Goal: Transaction & Acquisition: Book appointment/travel/reservation

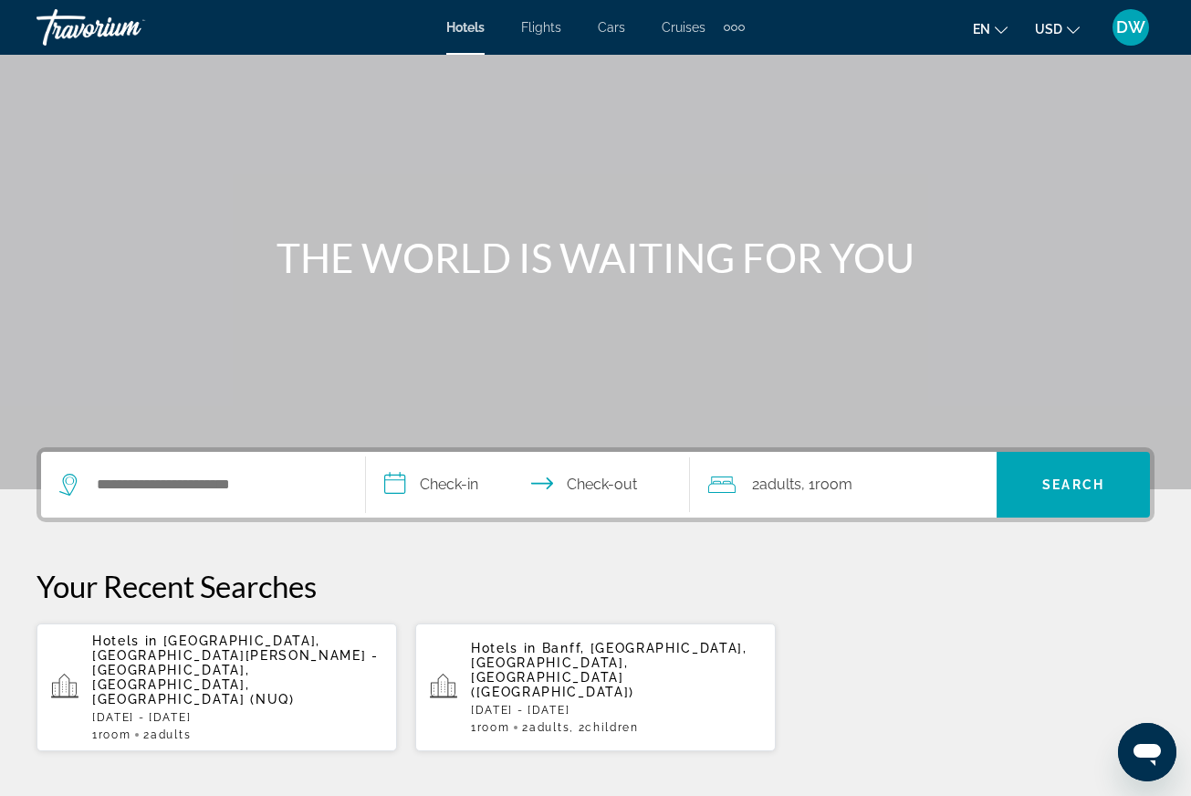
scroll to position [59, 0]
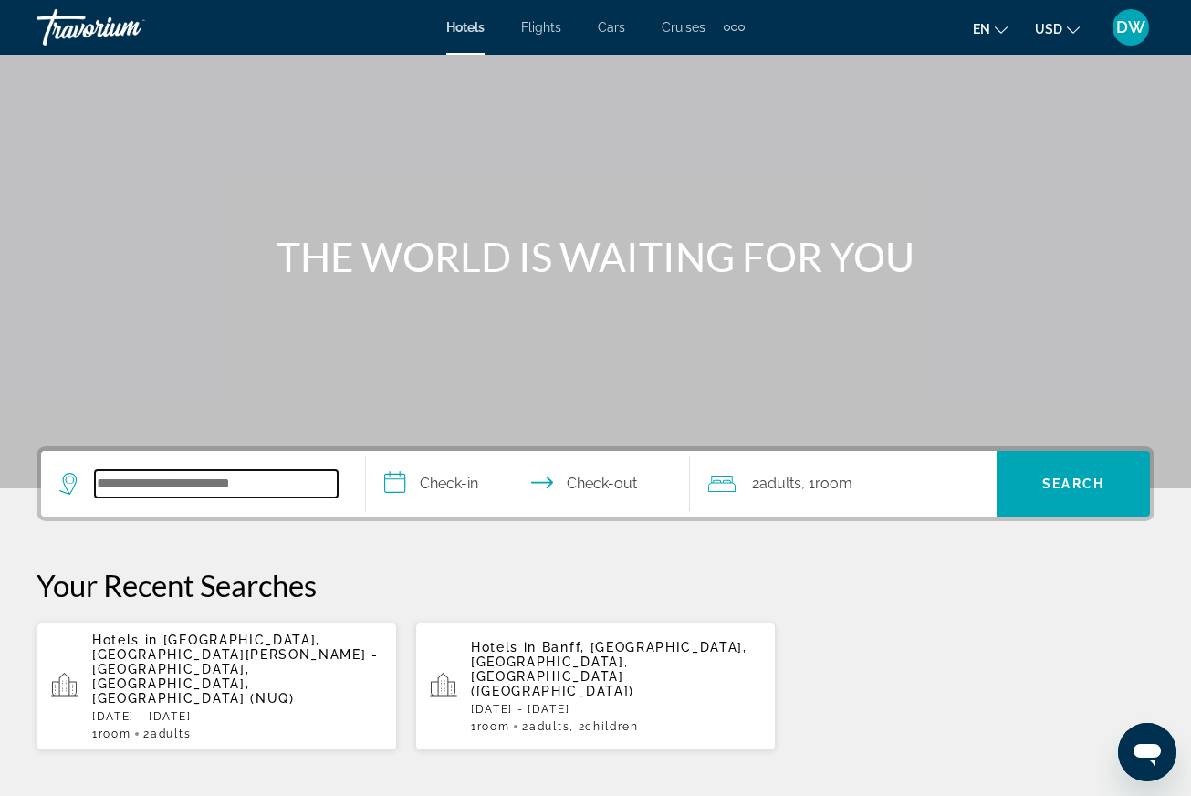
drag, startPoint x: 142, startPoint y: 487, endPoint x: 203, endPoint y: 587, distance: 116.3
click at [232, 318] on section "**********" at bounding box center [595, 541] width 1191 height 1201
click at [294, 646] on span "[GEOGRAPHIC_DATA], [GEOGRAPHIC_DATA][PERSON_NAME] - [GEOGRAPHIC_DATA], [GEOGRAP…" at bounding box center [235, 668] width 287 height 73
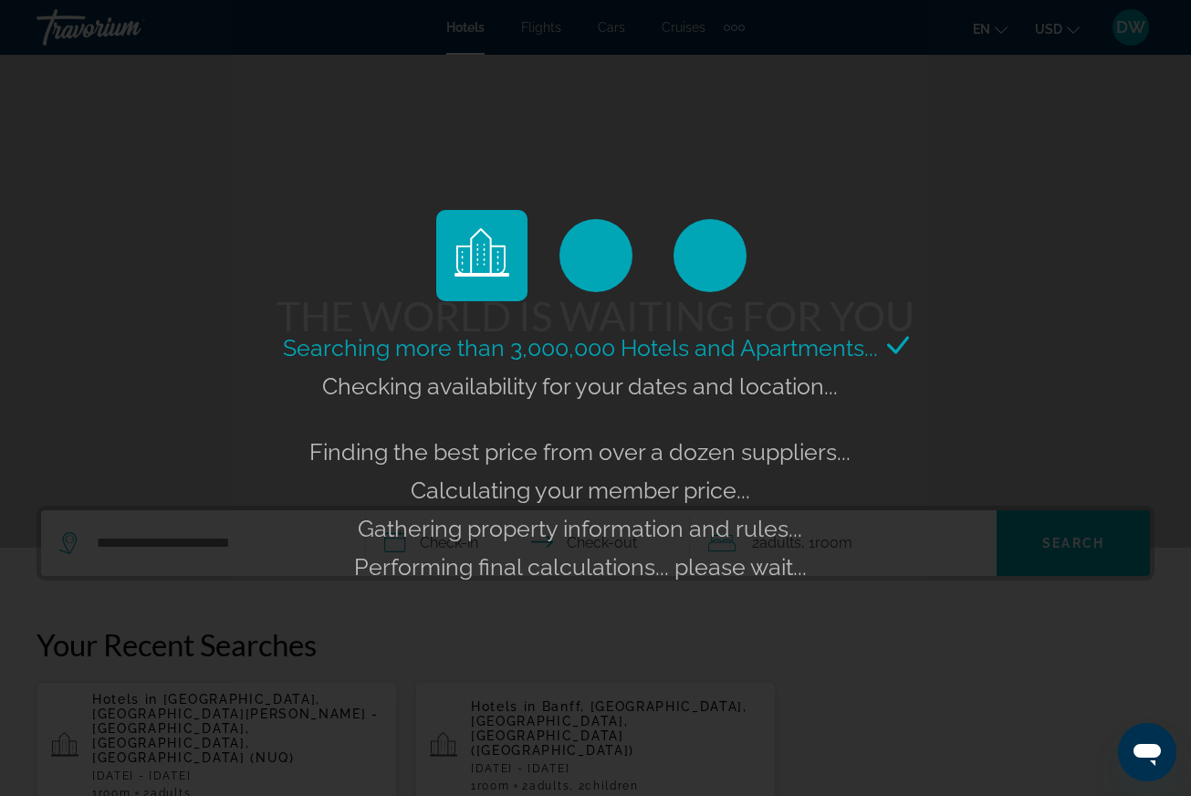
scroll to position [50, 0]
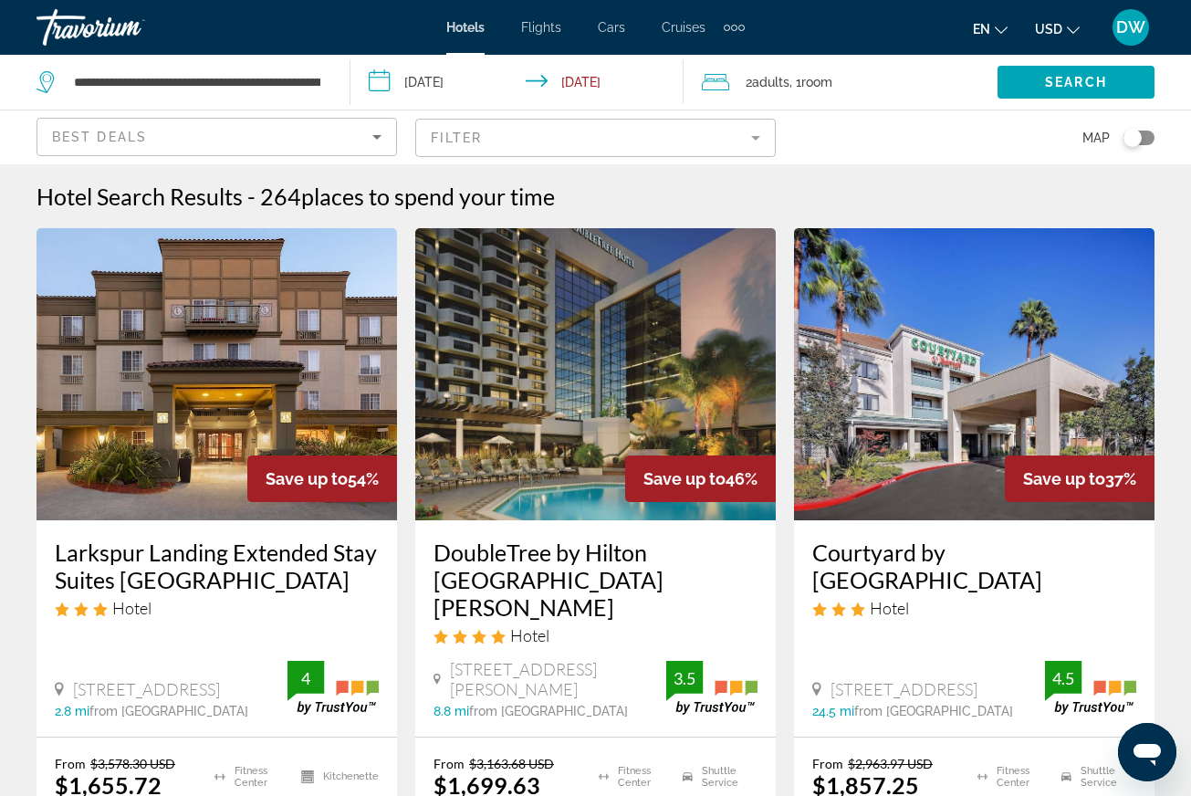
click at [832, 78] on span "Room" at bounding box center [816, 82] width 31 height 15
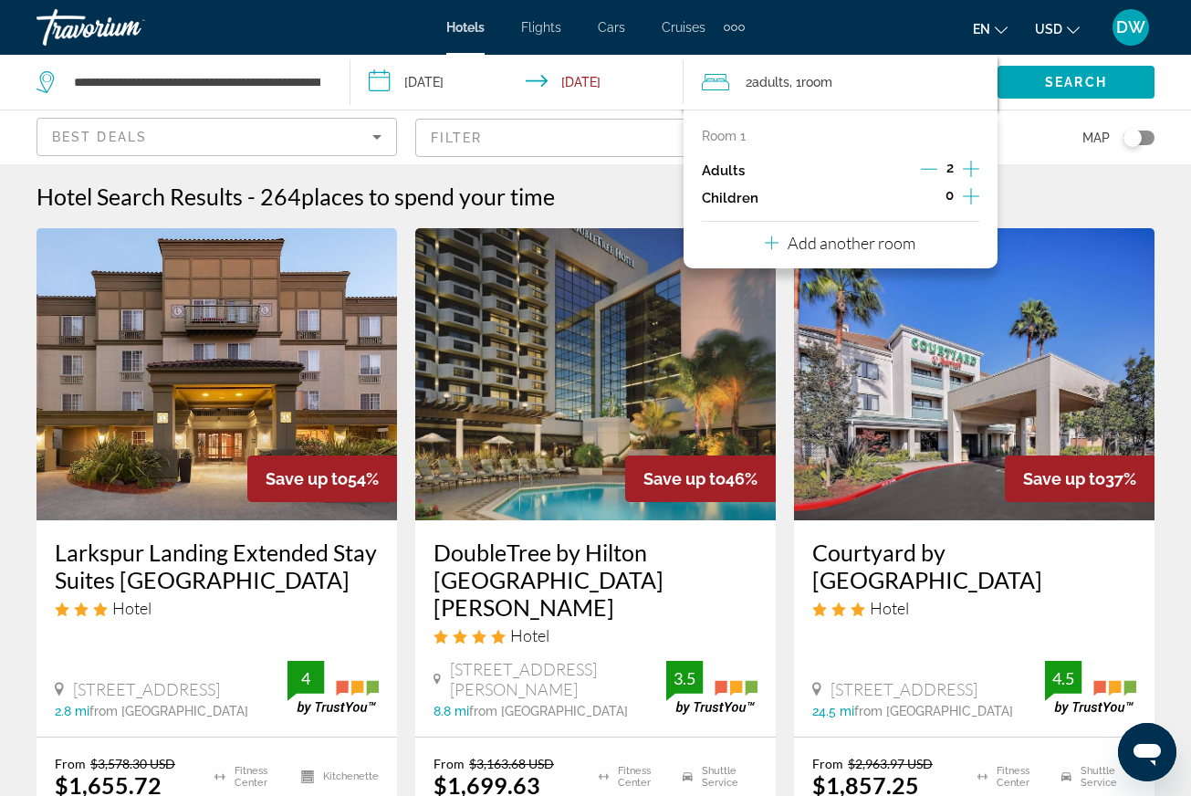
click at [980, 189] on div "Room 1 Adults 2 Children 0 Add another room" at bounding box center [841, 189] width 314 height 159
click at [977, 189] on icon "Increment children" at bounding box center [971, 196] width 16 height 22
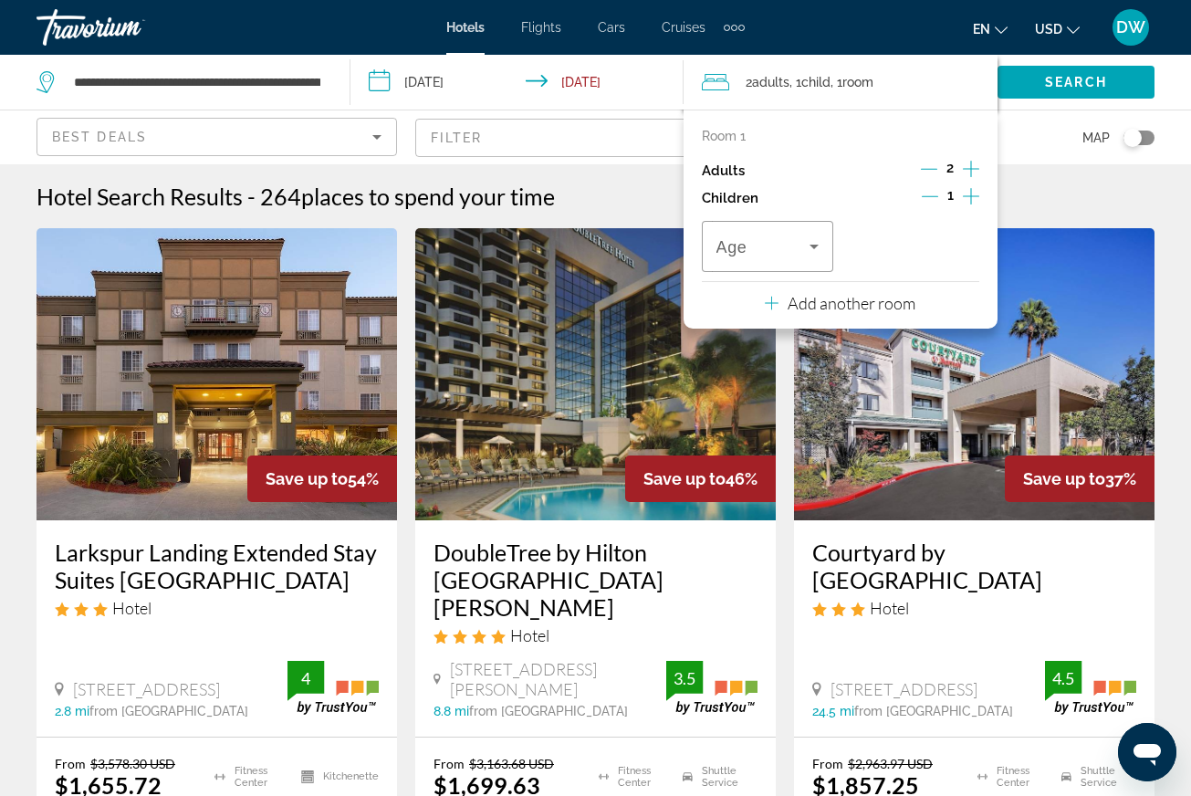
click at [977, 189] on icon "Increment children" at bounding box center [971, 196] width 16 height 22
click at [787, 241] on span "Travelers: 2 adults, 2 children" at bounding box center [763, 246] width 94 height 22
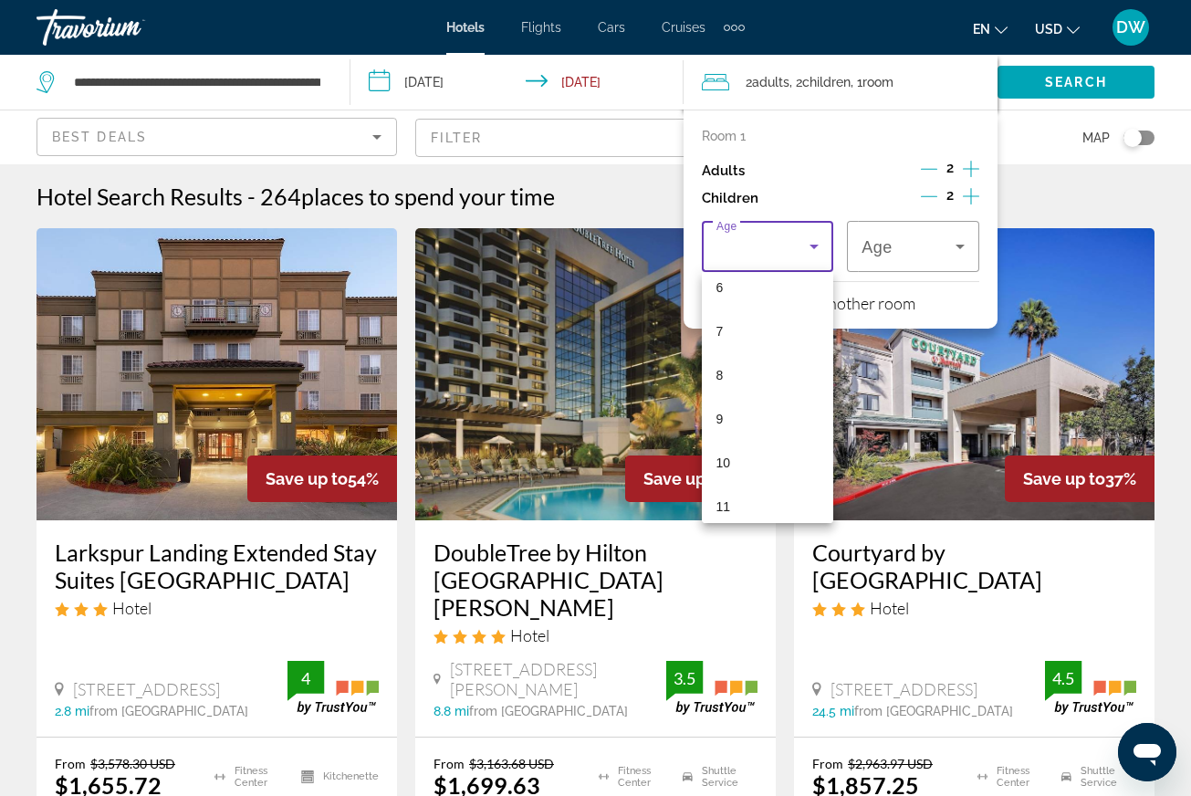
scroll to position [282, 0]
click at [734, 497] on mat-option "11" at bounding box center [768, 501] width 132 height 44
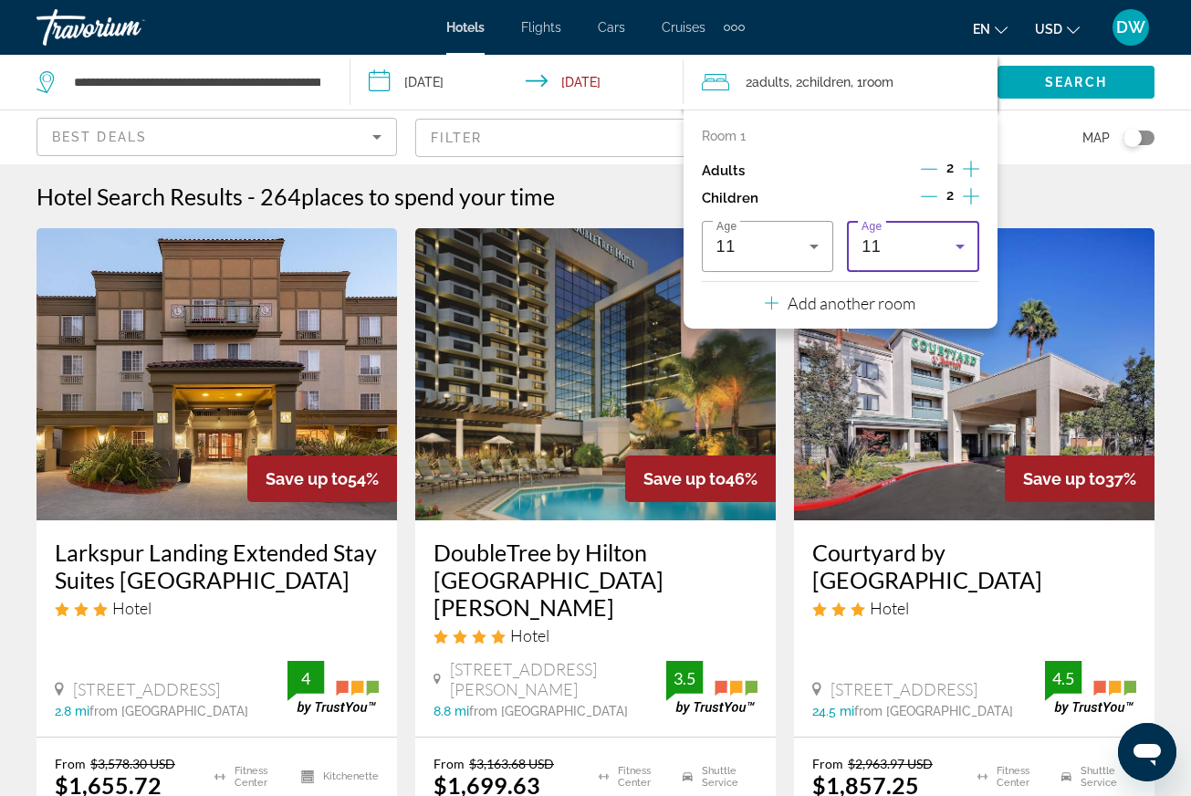
click at [916, 250] on div "11" at bounding box center [909, 246] width 94 height 22
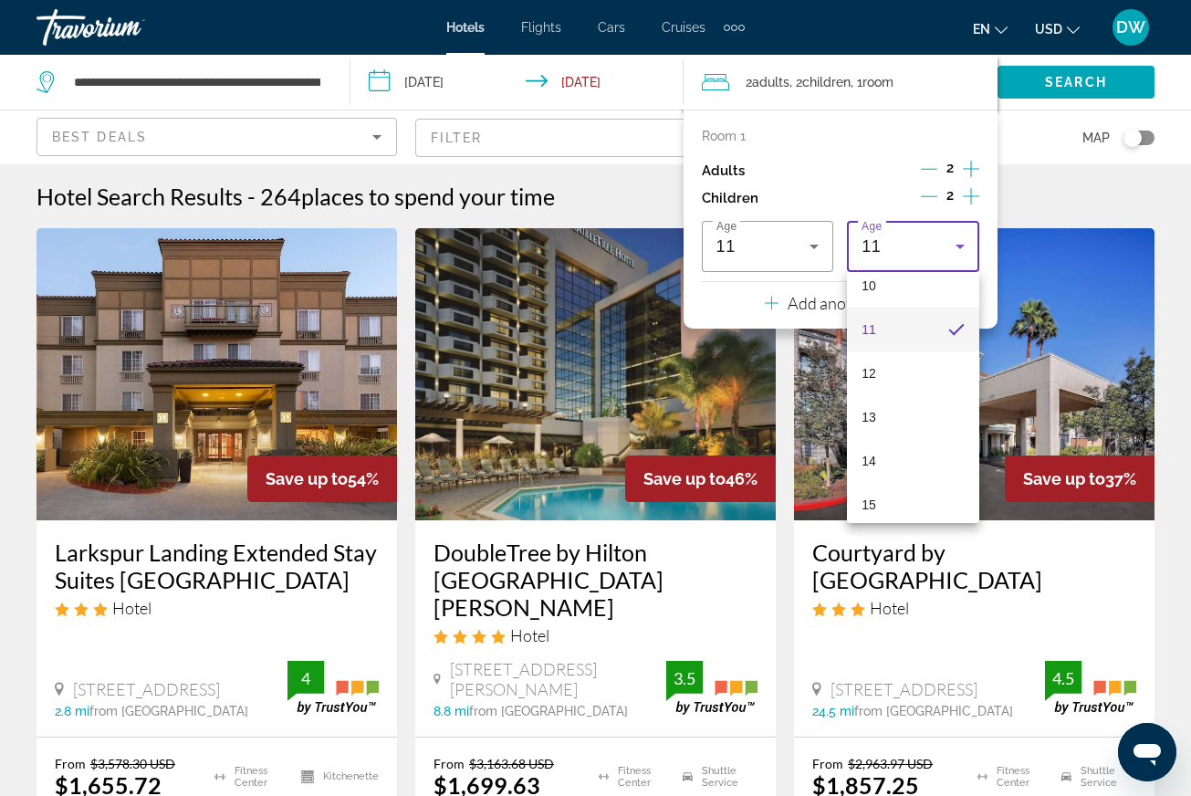
scroll to position [552, 0]
click at [902, 369] on mat-option "14" at bounding box center [913, 362] width 132 height 44
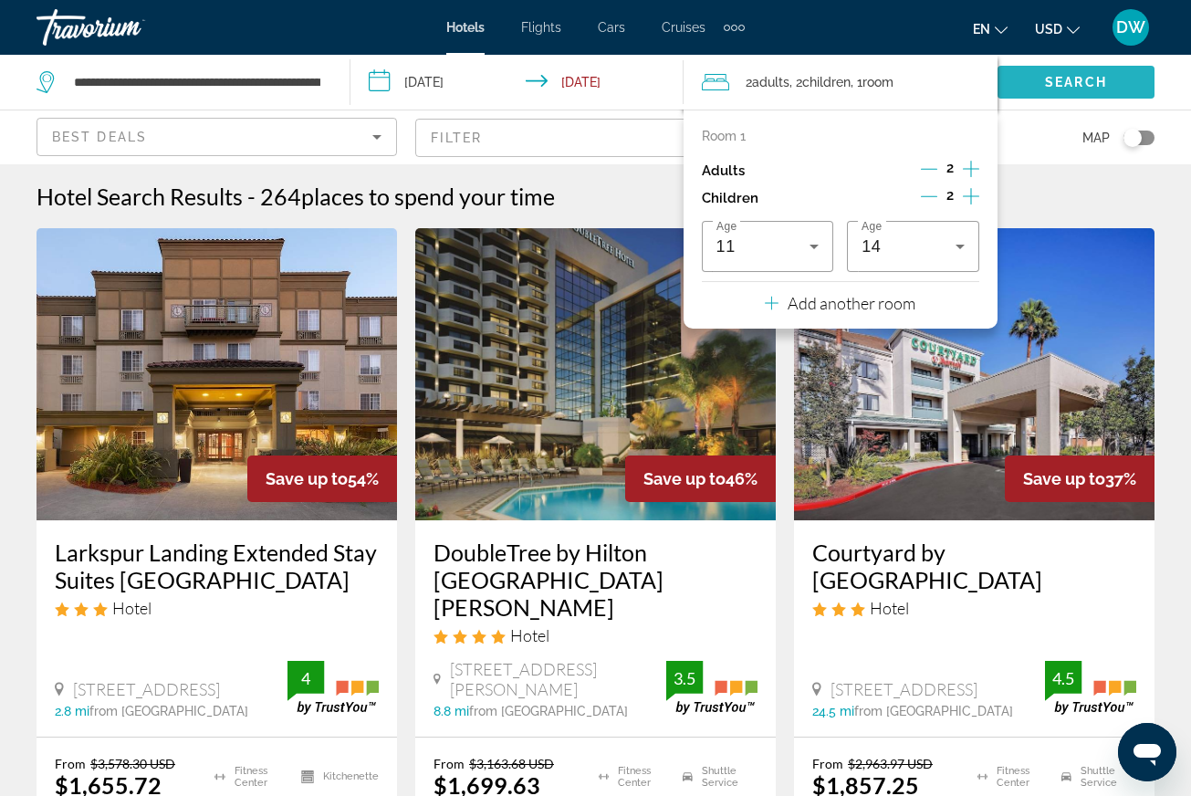
click at [1062, 86] on span "Search" at bounding box center [1076, 82] width 62 height 15
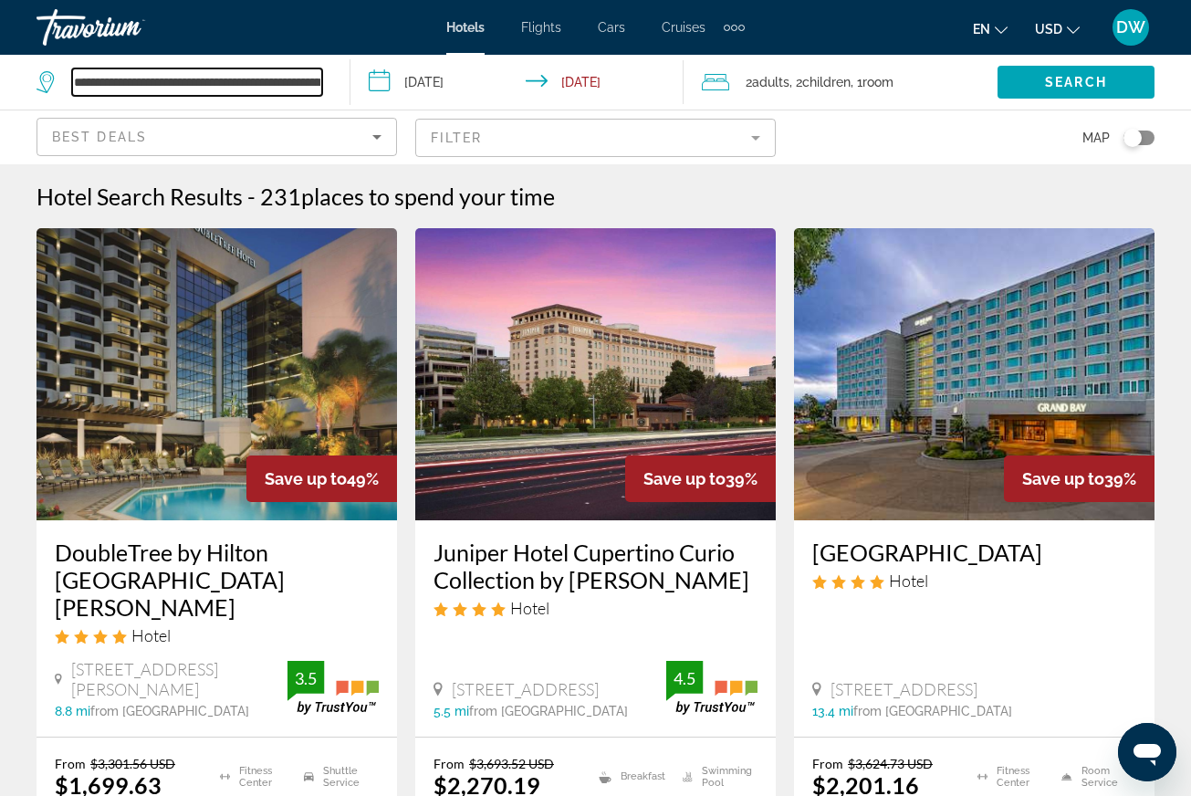
click at [253, 86] on input "**********" at bounding box center [197, 81] width 250 height 27
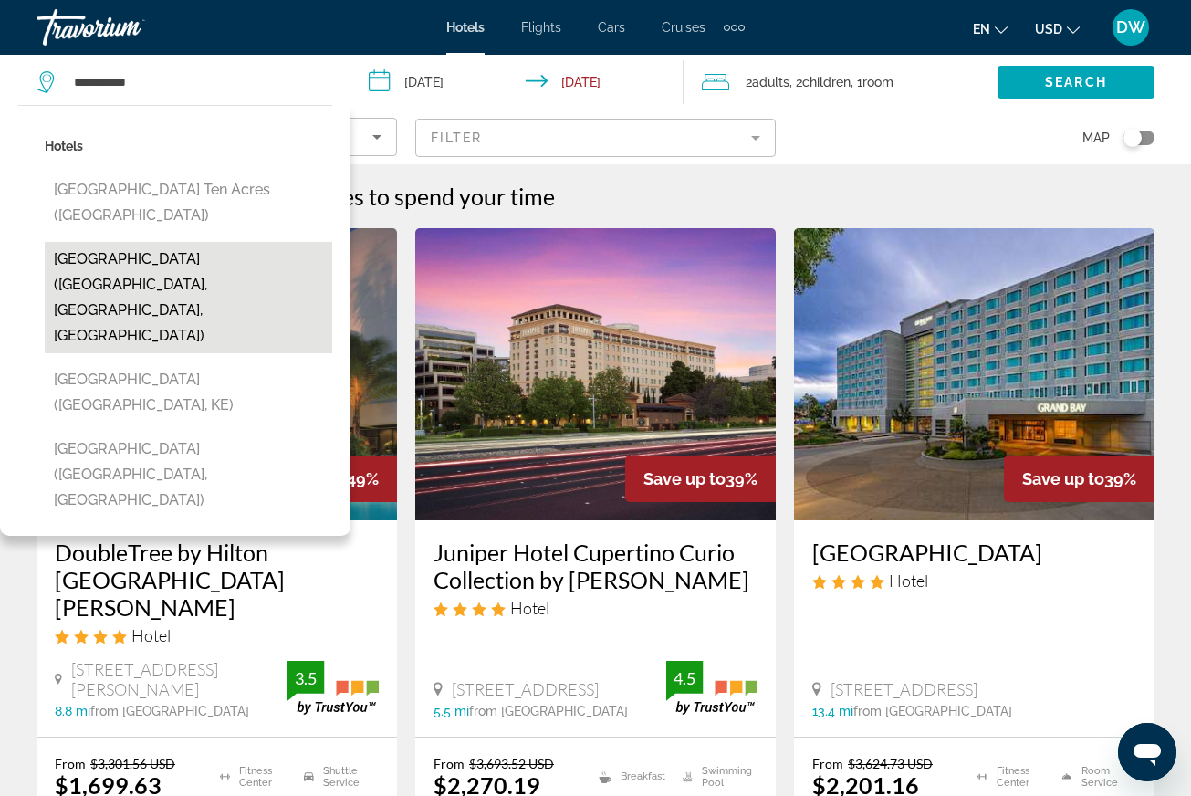
click at [193, 242] on button "[GEOGRAPHIC_DATA] ([GEOGRAPHIC_DATA], [GEOGRAPHIC_DATA], [GEOGRAPHIC_DATA])" at bounding box center [188, 297] width 287 height 111
type input "**********"
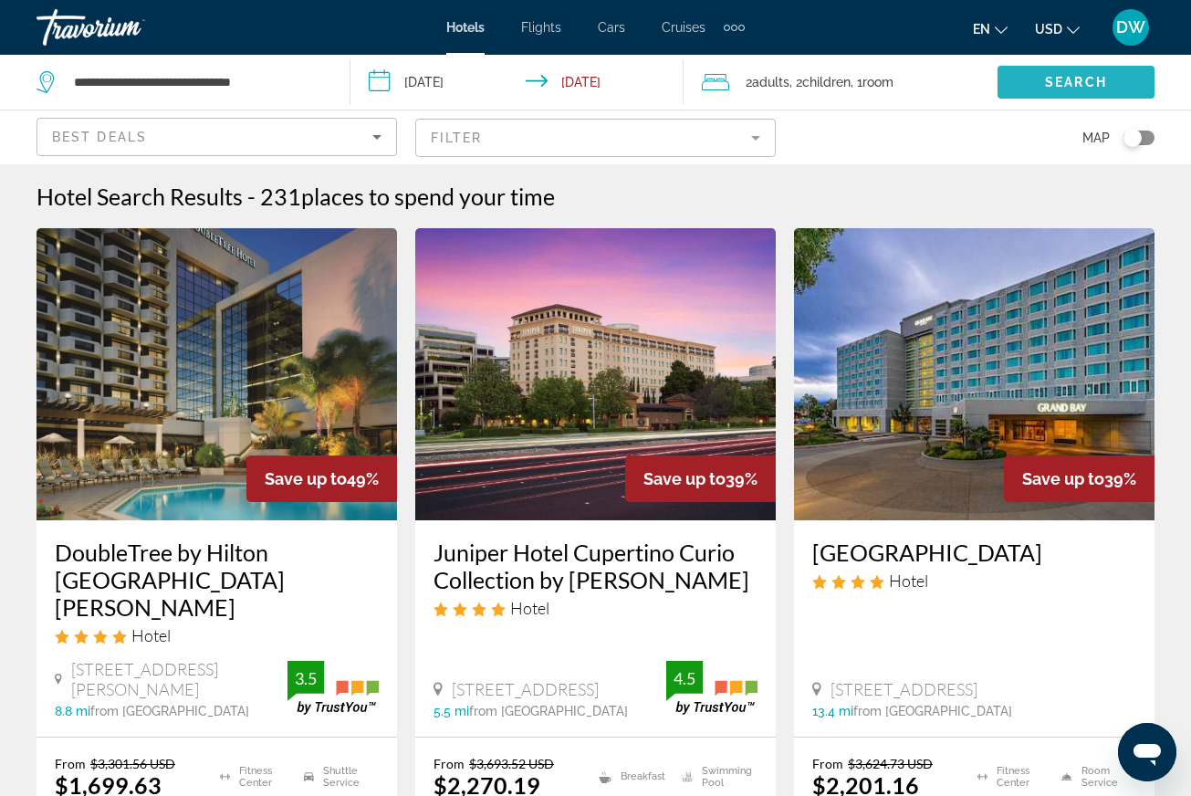
click at [1023, 91] on span "Search widget" at bounding box center [1076, 82] width 157 height 44
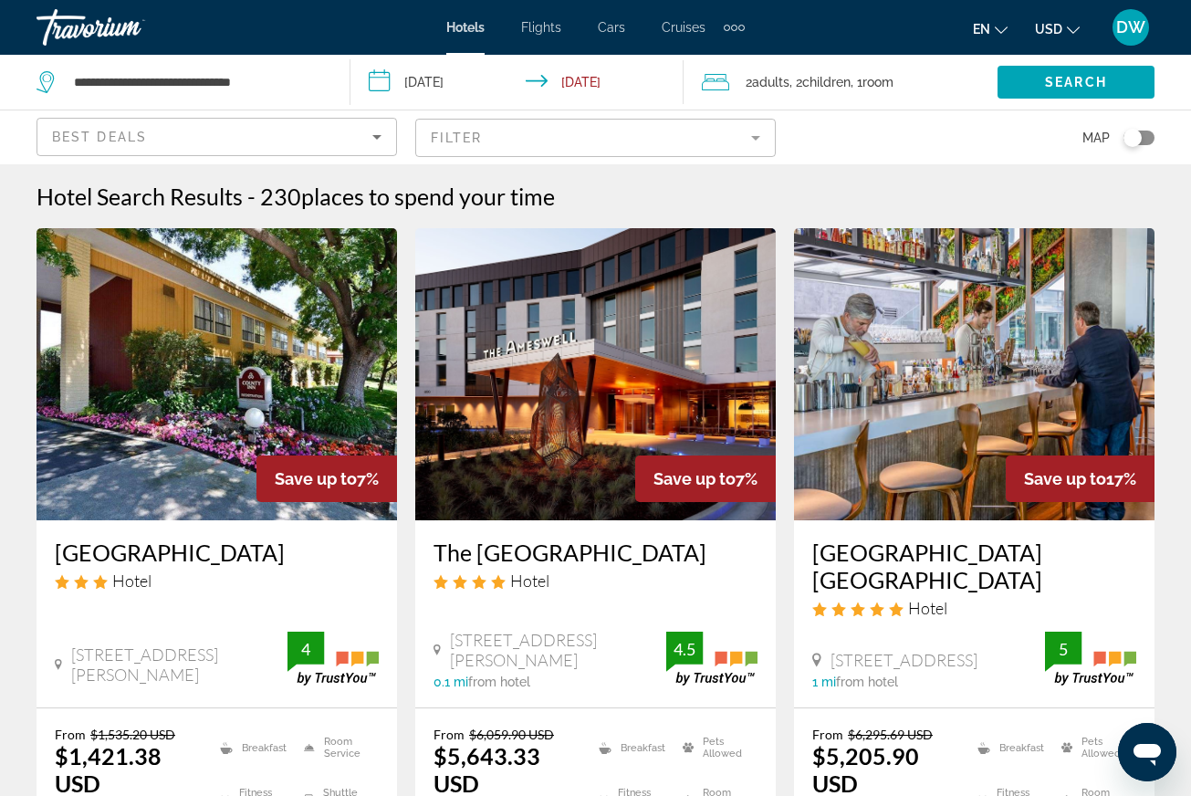
scroll to position [99, 0]
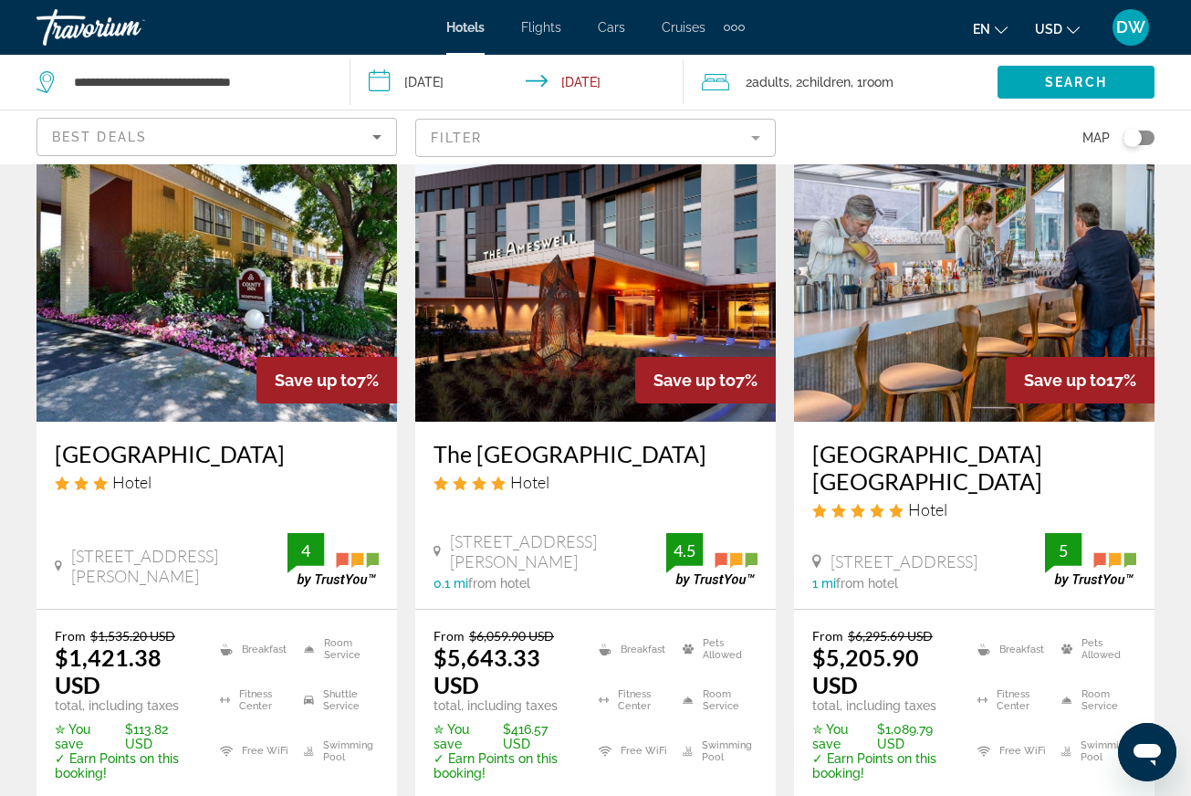
click at [1039, 35] on span "USD" at bounding box center [1048, 29] width 27 height 15
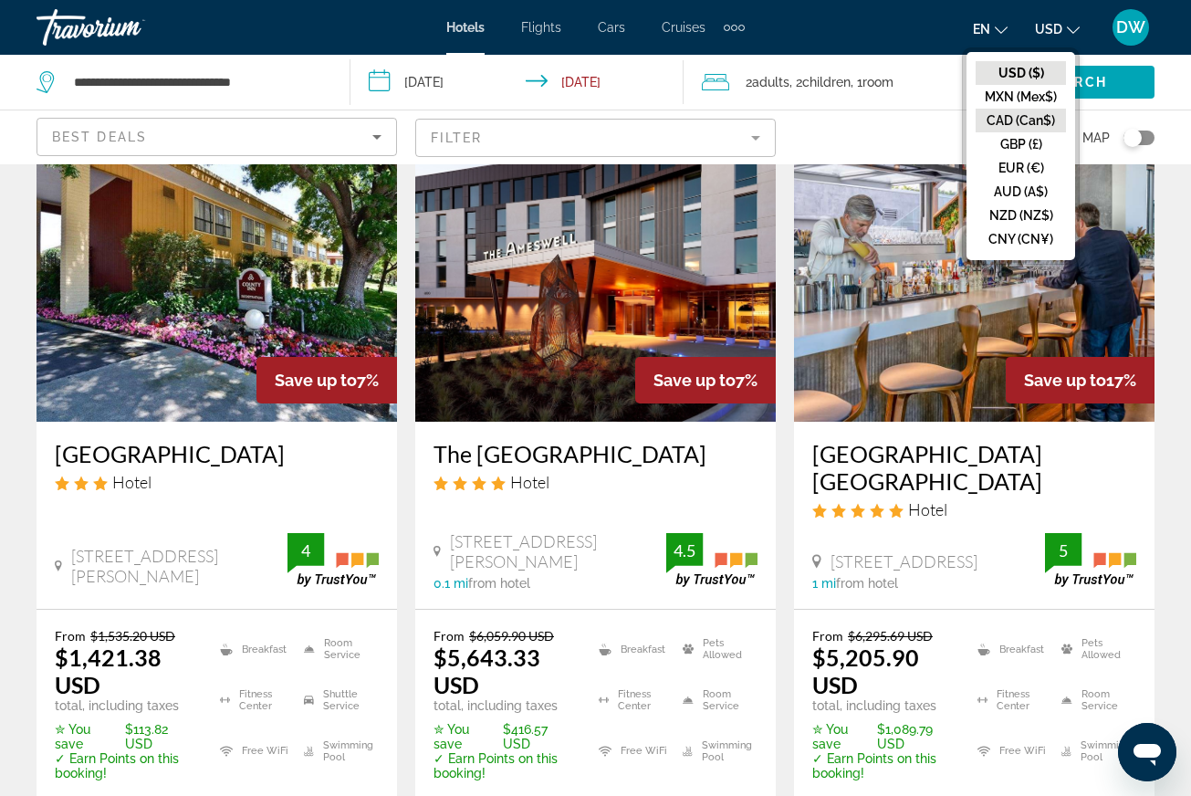
click at [1014, 127] on button "CAD (Can$)" at bounding box center [1021, 121] width 90 height 24
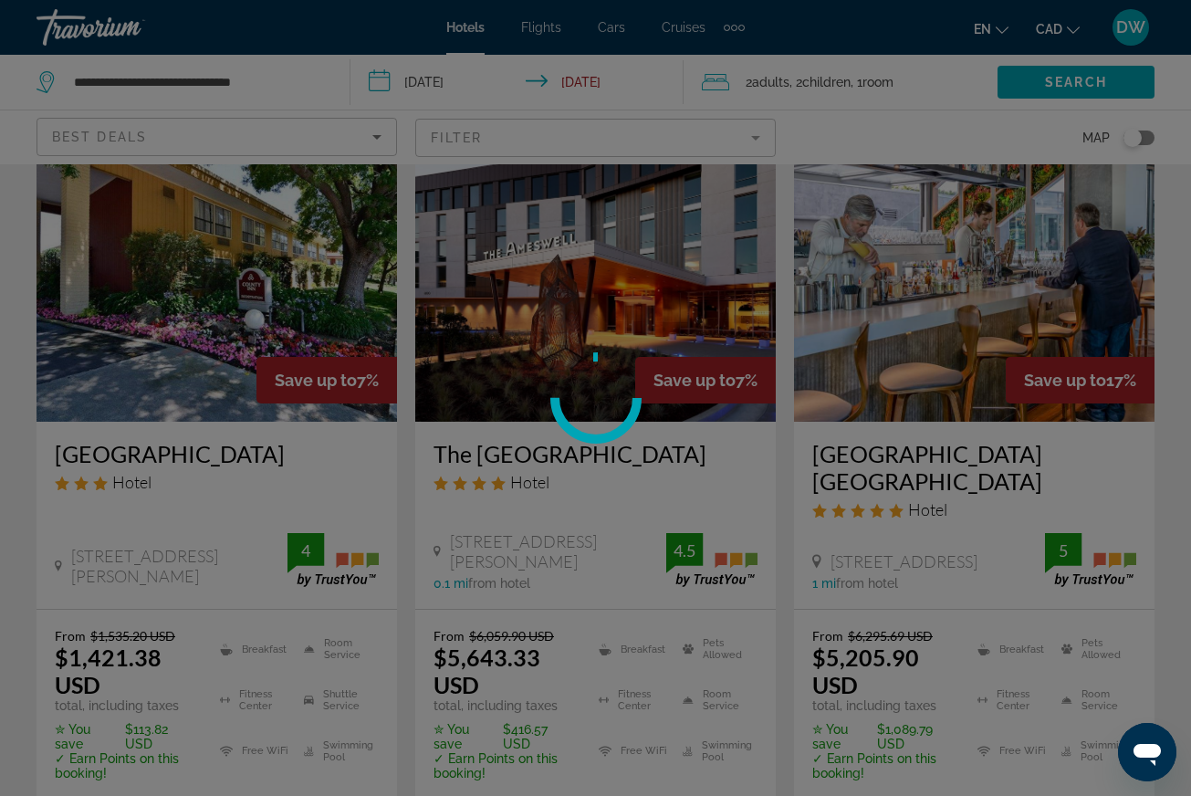
scroll to position [0, 0]
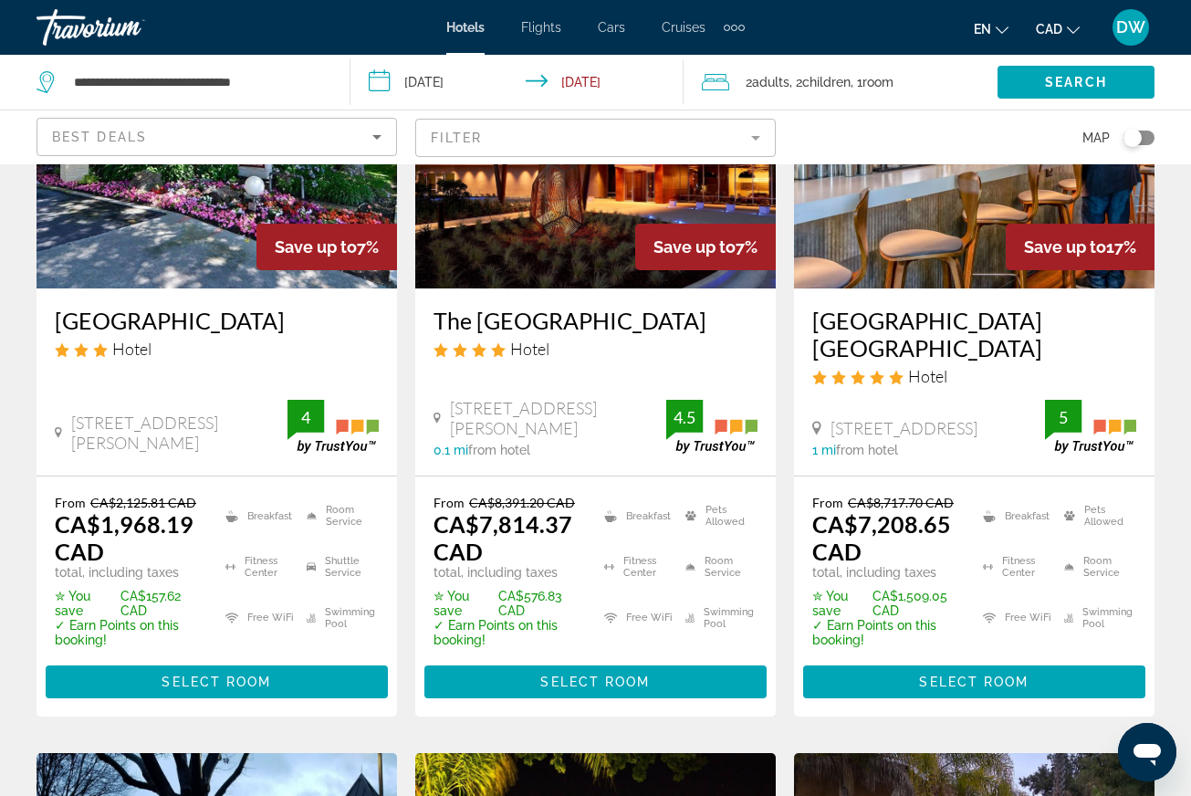
scroll to position [234, 0]
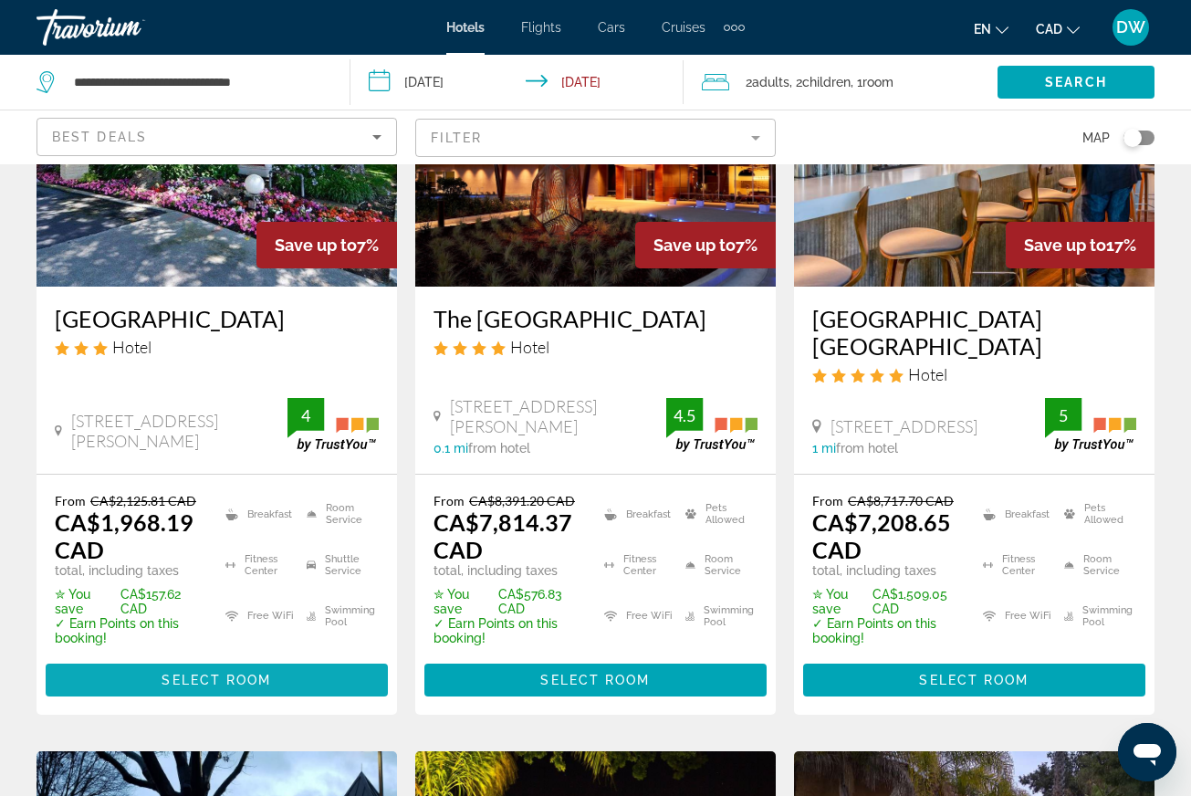
click at [182, 684] on span "Select Room" at bounding box center [217, 680] width 110 height 15
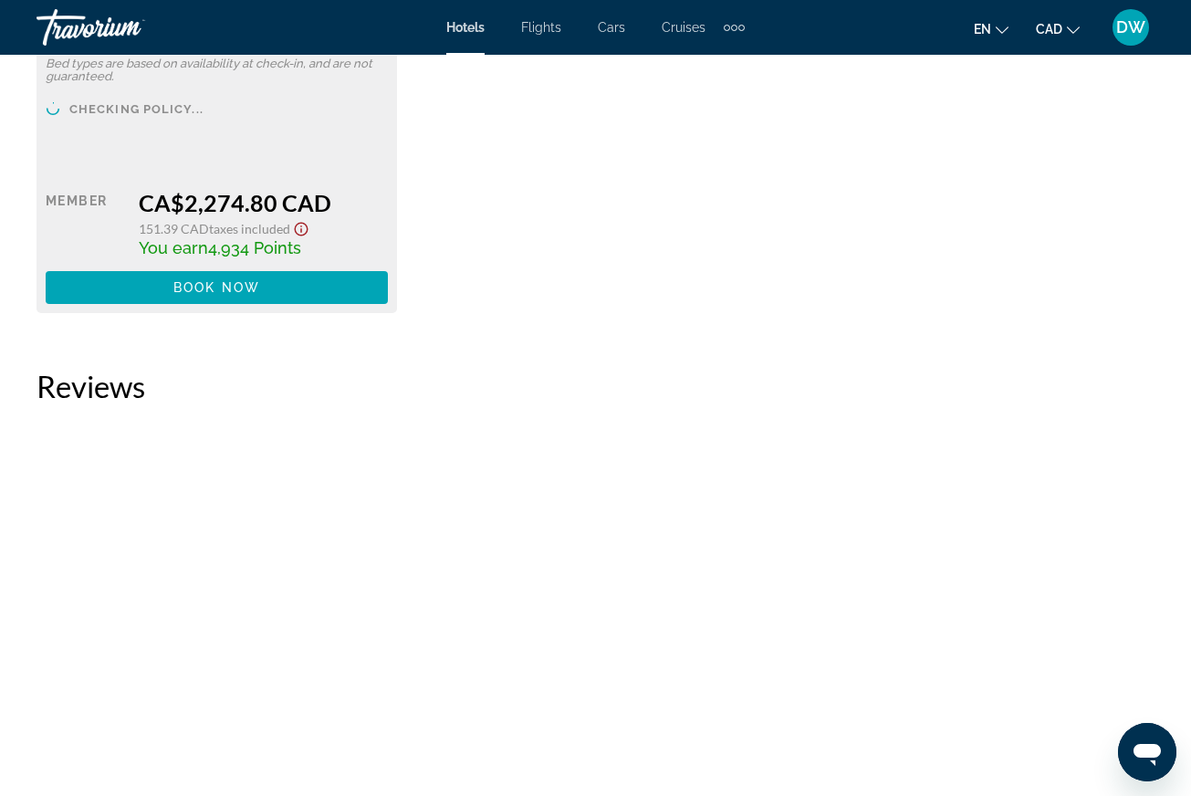
scroll to position [3815, 0]
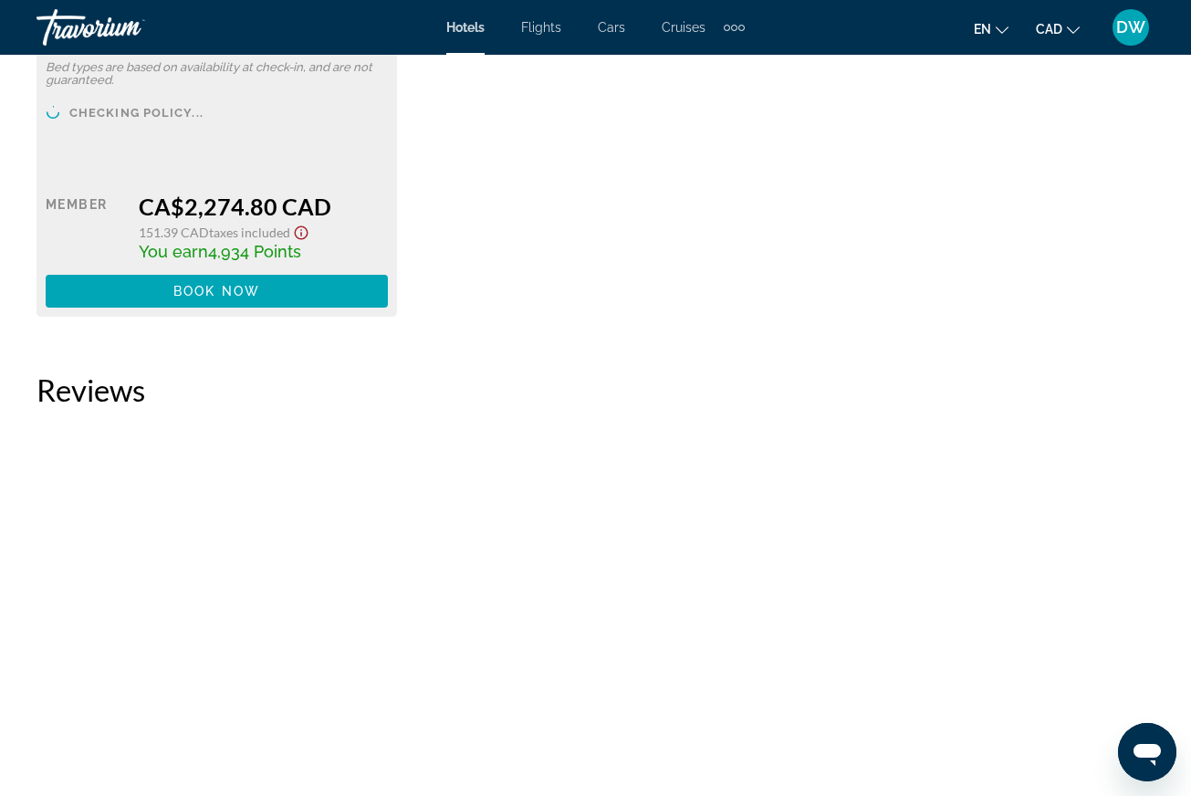
drag, startPoint x: 210, startPoint y: 279, endPoint x: 307, endPoint y: 280, distance: 96.7
click at [308, 261] on div "You earn 4,934 Points" at bounding box center [263, 251] width 249 height 20
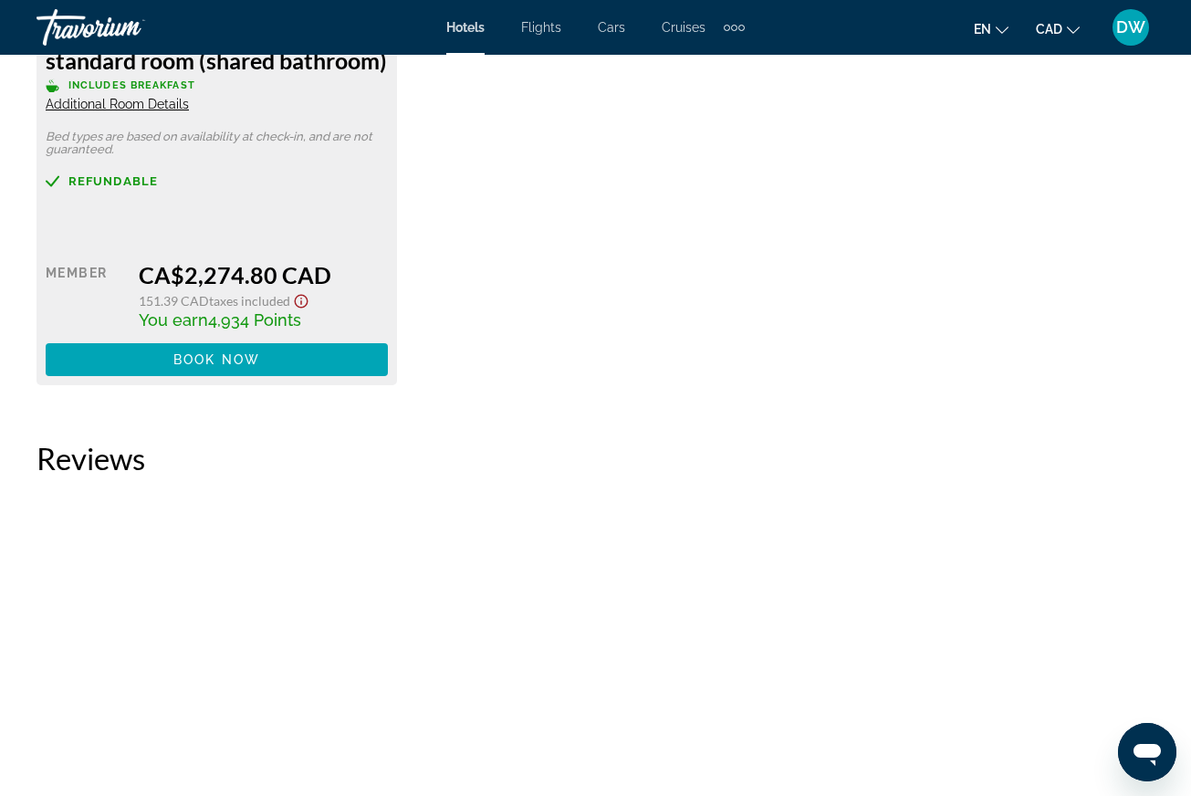
scroll to position [3745, 0]
click at [231, 330] on span "4,934 Points" at bounding box center [254, 320] width 93 height 19
drag, startPoint x: 212, startPoint y: 346, endPoint x: 302, endPoint y: 349, distance: 90.4
click at [301, 330] on span "4,934 Points" at bounding box center [254, 320] width 93 height 19
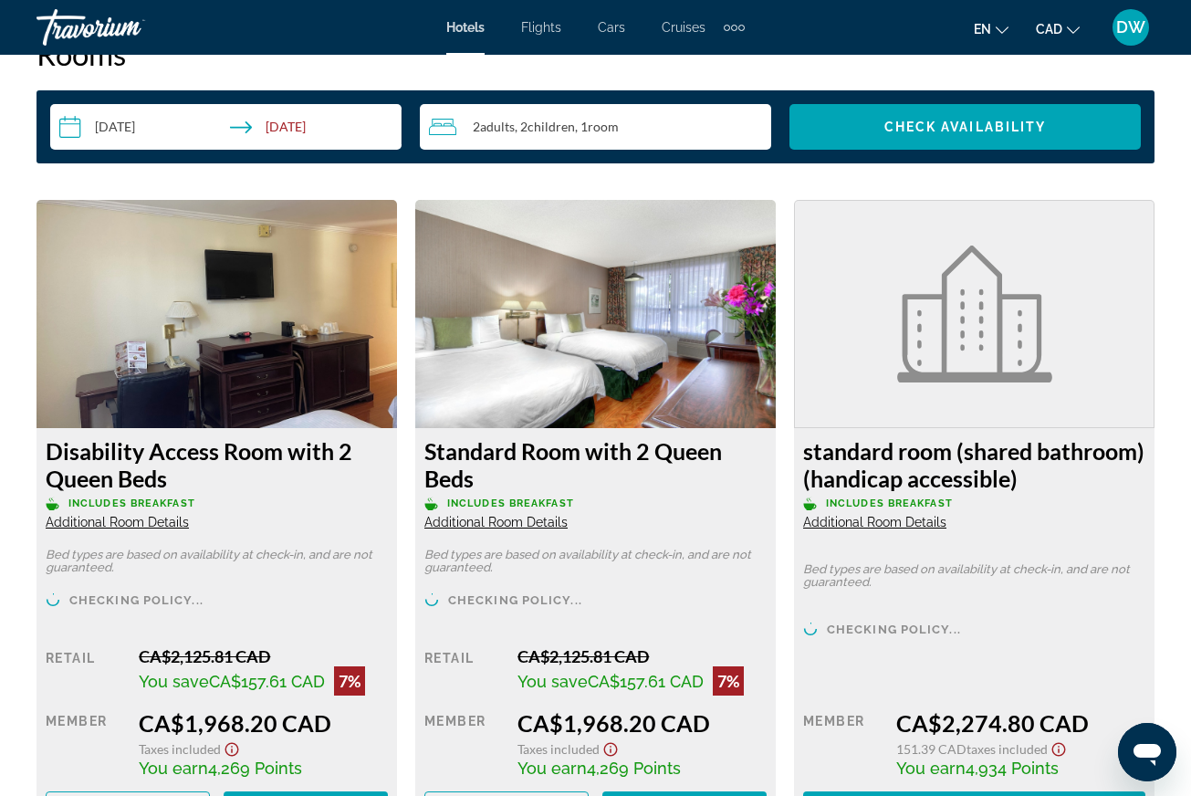
scroll to position [2706, 0]
